Goal: Information Seeking & Learning: Learn about a topic

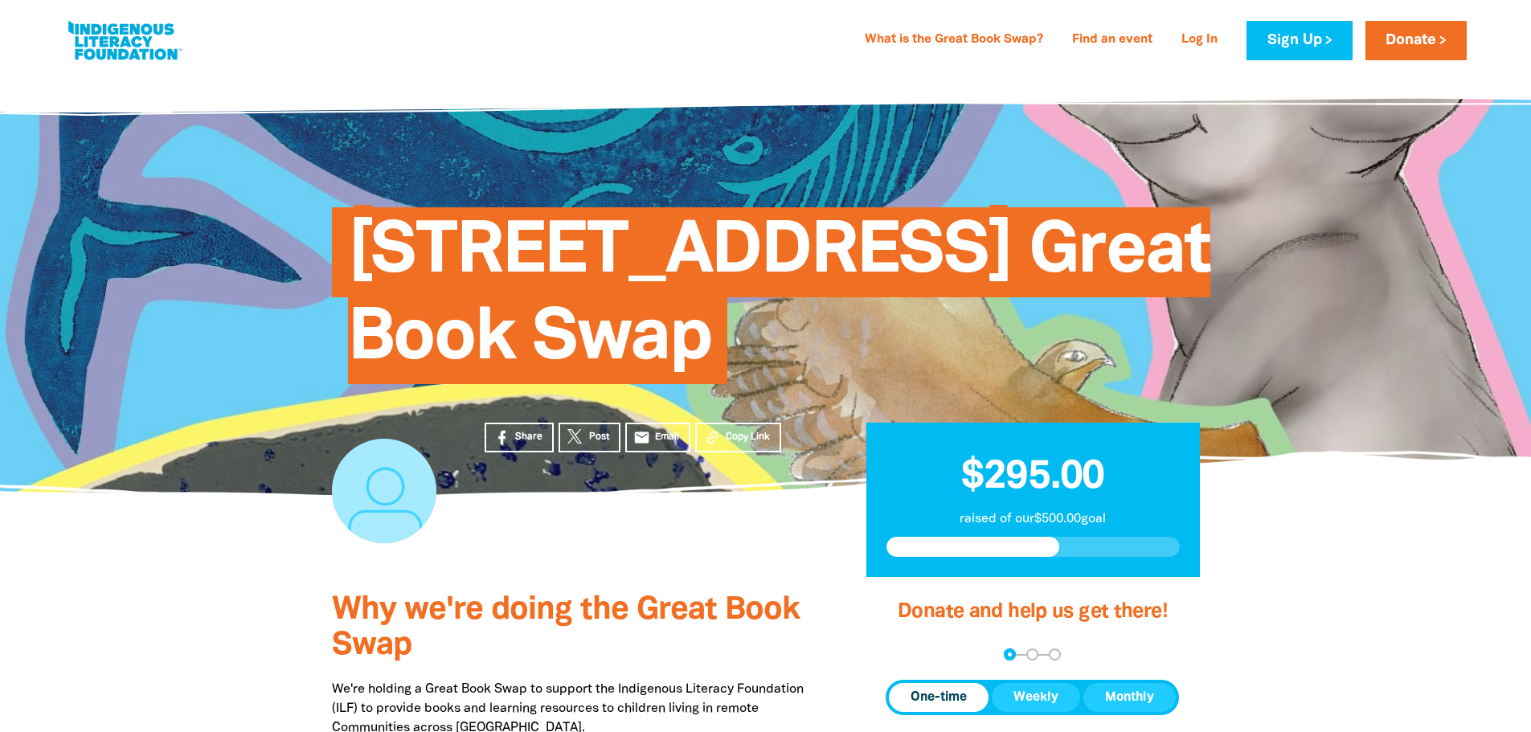
click at [1095, 164] on div "[STREET_ADDRESS] Great Book Swap" at bounding box center [766, 284] width 916 height 326
drag, startPoint x: 1387, startPoint y: 243, endPoint x: 1203, endPoint y: 481, distance: 300.3
click at [1387, 244] on div at bounding box center [765, 283] width 1531 height 423
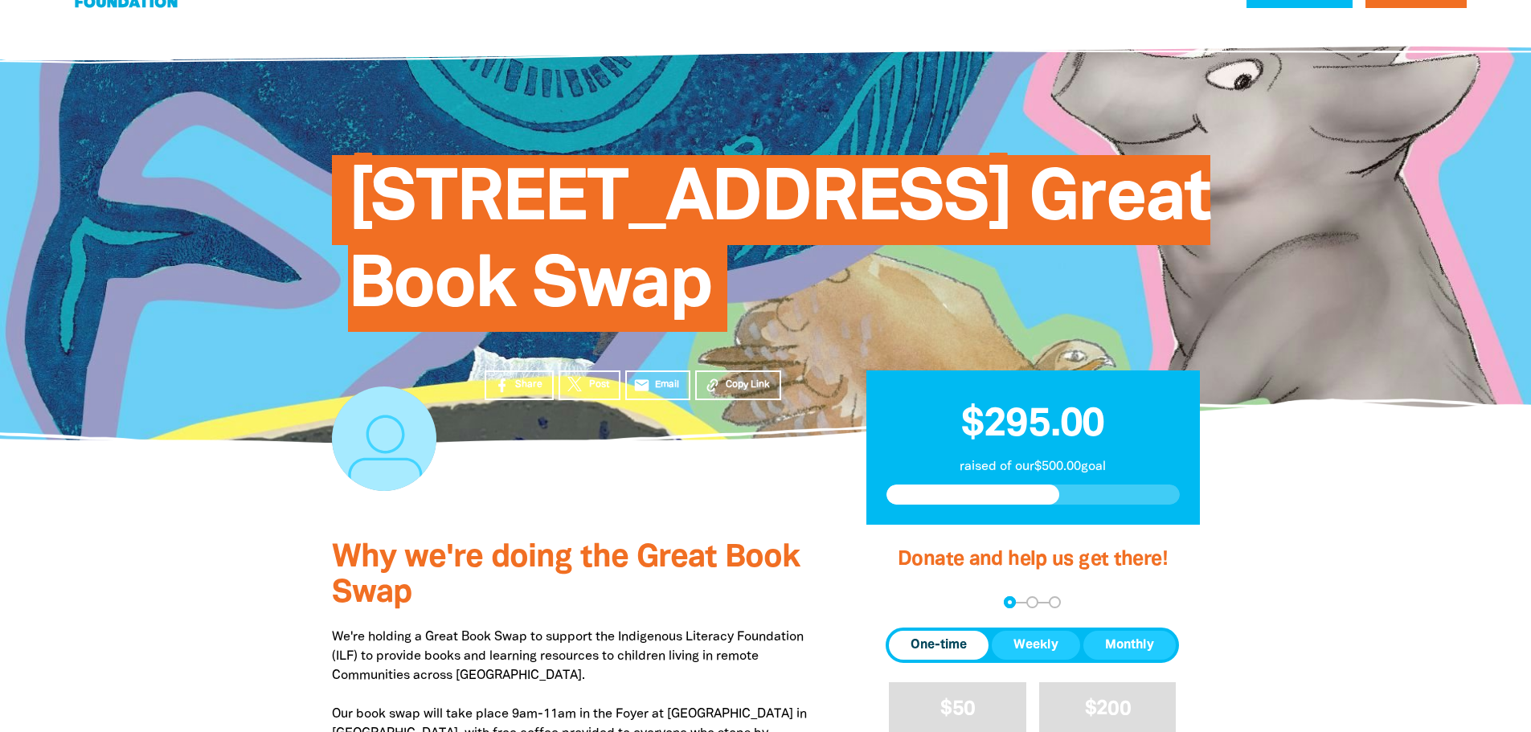
scroll to position [80, 0]
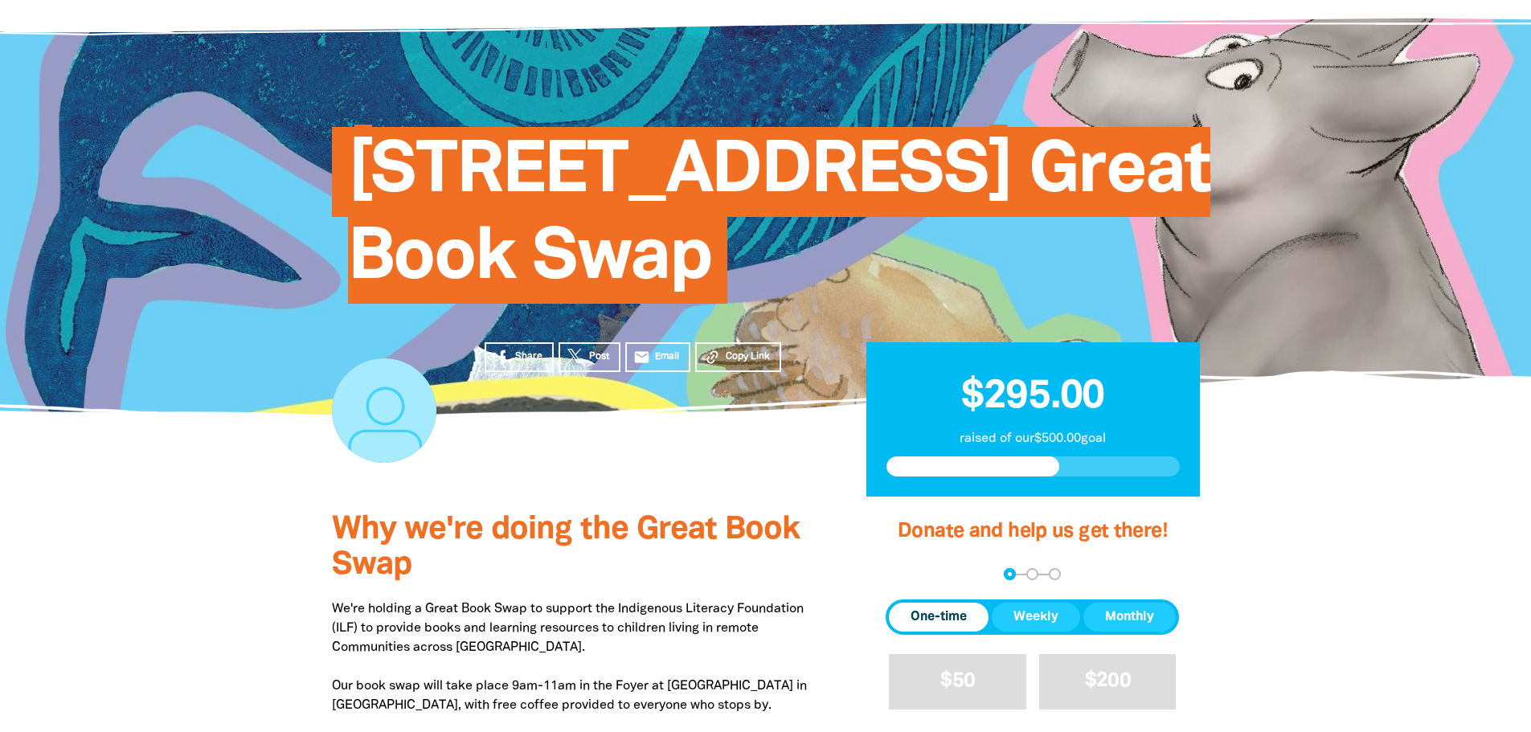
click at [1247, 391] on div "[STREET_ADDRESS] Great Book Swap" at bounding box center [766, 203] width 965 height 423
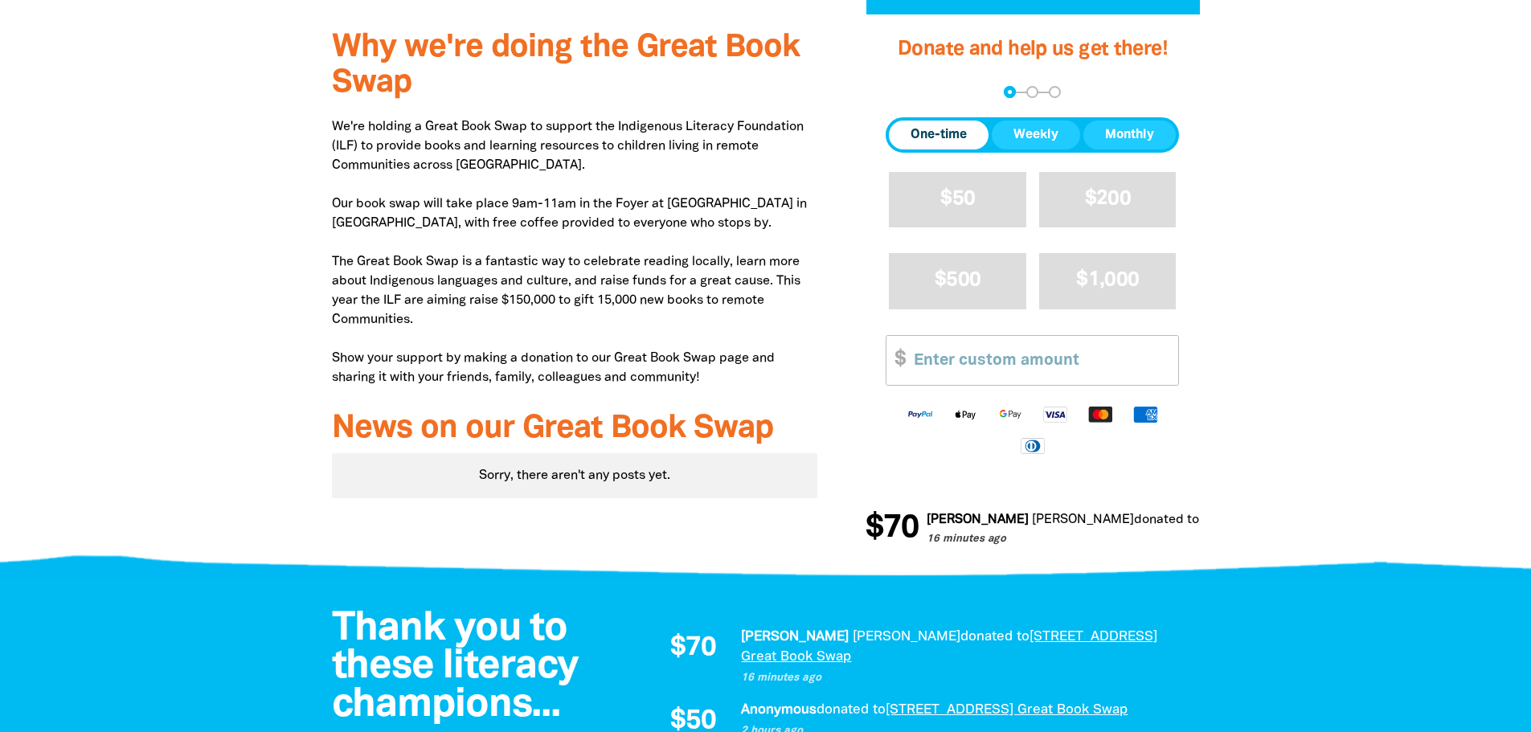
scroll to position [402, 0]
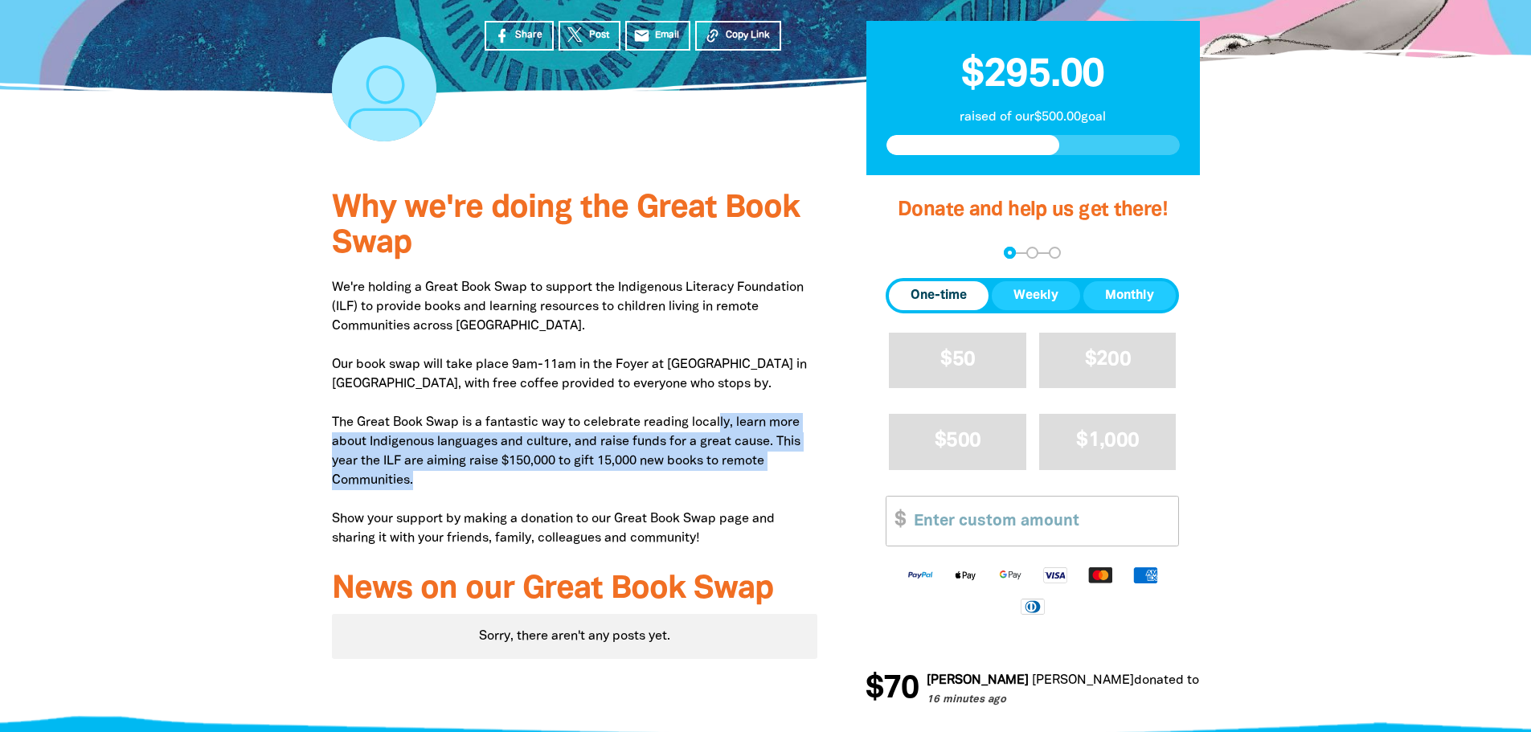
drag, startPoint x: 733, startPoint y: 464, endPoint x: 671, endPoint y: 432, distance: 69.7
click at [672, 432] on p "We're holding a Great Book Swap to support the Indigenous Literacy Foundation (…" at bounding box center [575, 413] width 486 height 270
click at [671, 432] on p "We're holding a Great Book Swap to support the Indigenous Literacy Foundation (…" at bounding box center [575, 413] width 486 height 270
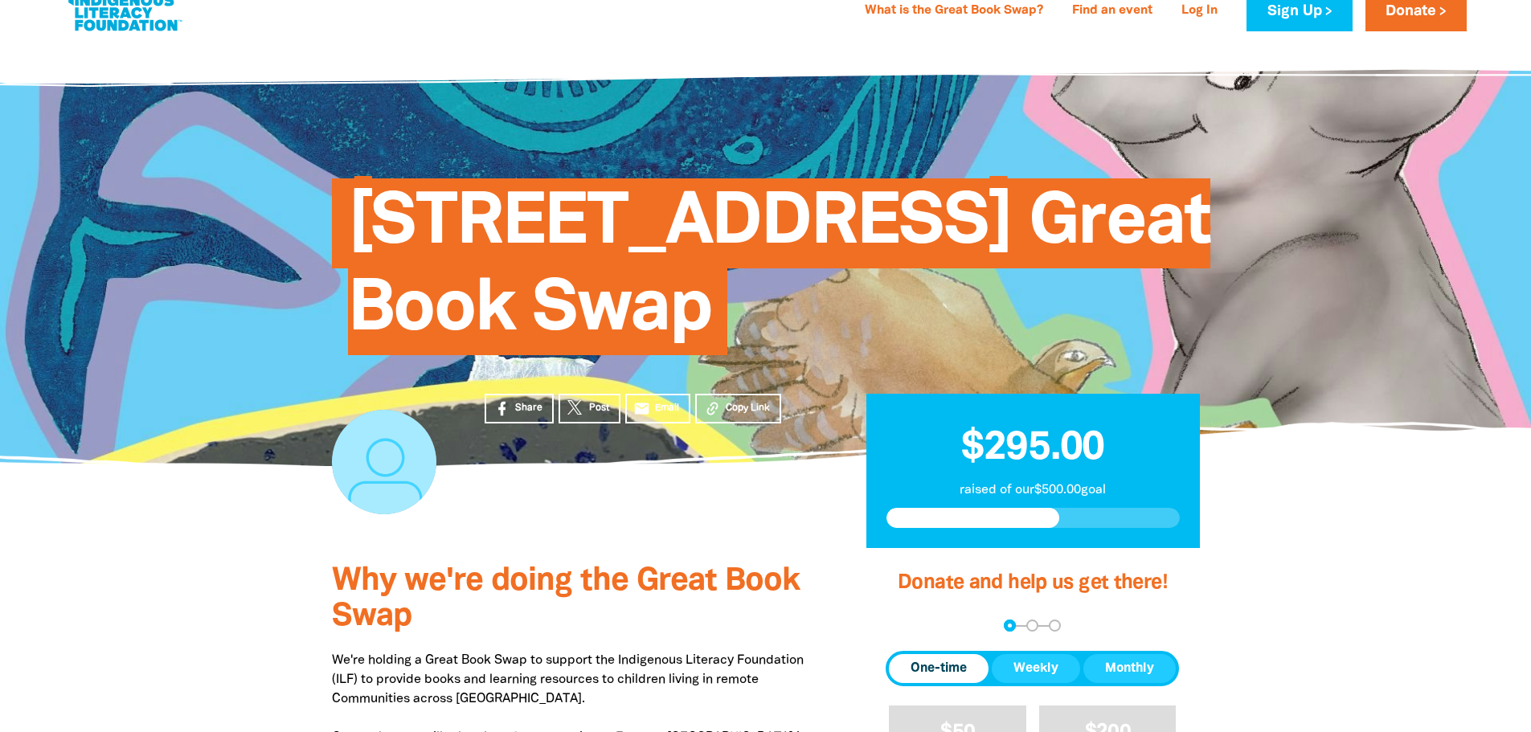
scroll to position [0, 0]
